Goal: Ask a question

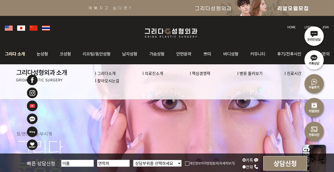
click at [20, 55] on img at bounding box center [16, 54] width 29 height 21
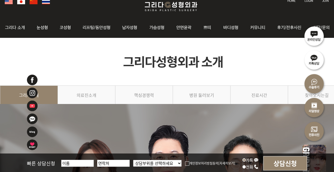
scroll to position [53, 0]
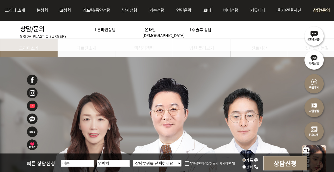
click at [326, 12] on img at bounding box center [321, 10] width 24 height 21
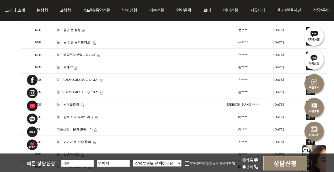
scroll to position [238, 0]
